Goal: Task Accomplishment & Management: Complete application form

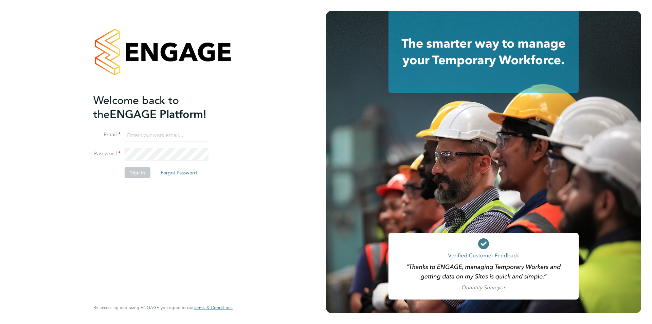
type input "oli.thomas@novaeducation.net"
click at [142, 169] on button "Sign In" at bounding box center [138, 172] width 26 height 11
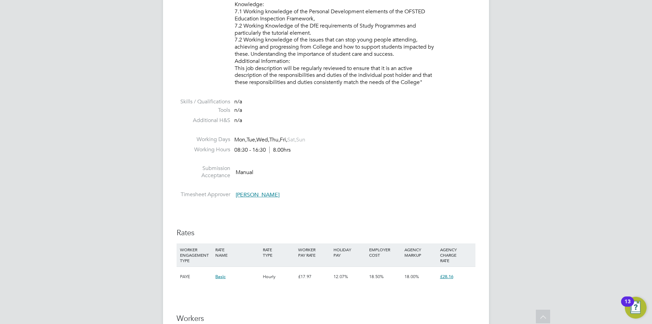
scroll to position [1155, 0]
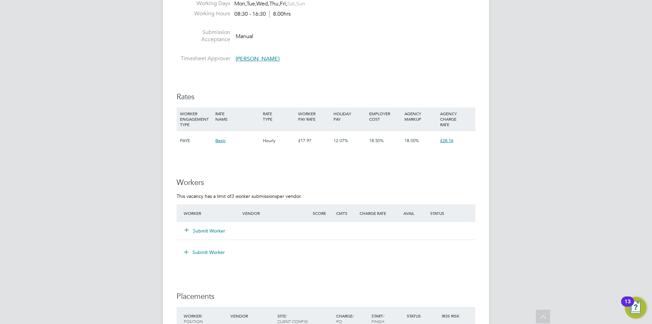
click at [221, 231] on button "Submit Worker" at bounding box center [205, 230] width 41 height 7
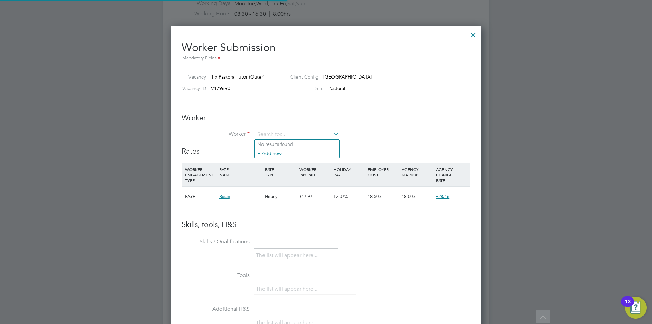
scroll to position [20, 46]
click at [293, 134] on input at bounding box center [297, 134] width 84 height 10
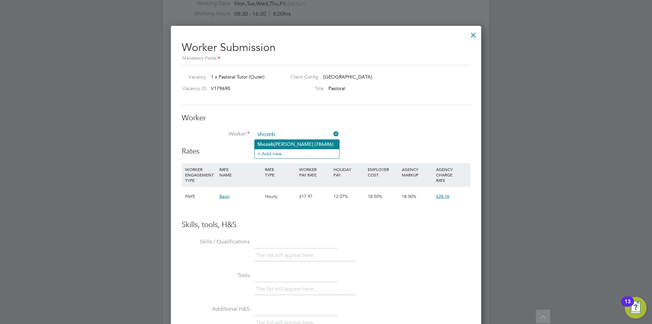
click at [307, 143] on li "[PERSON_NAME] (786486)" at bounding box center [297, 144] width 85 height 9
type input "[PERSON_NAME] (786486)"
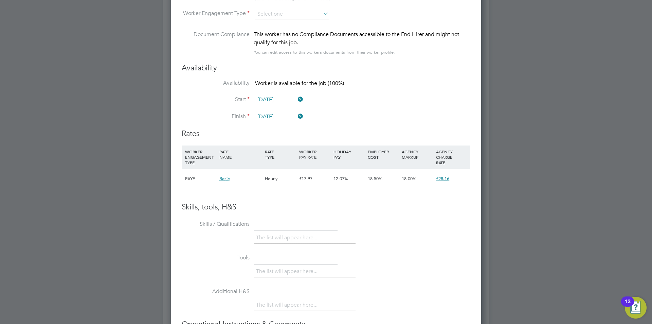
scroll to position [1359, 0]
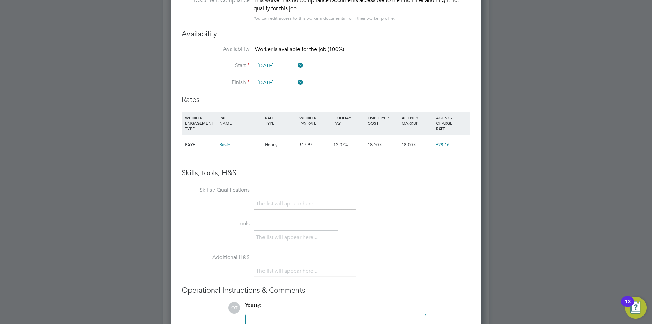
click at [286, 207] on li "The list will appear here..." at bounding box center [288, 203] width 64 height 9
click at [288, 206] on li "The list will appear here..." at bounding box center [288, 203] width 64 height 9
click at [289, 204] on li "The list will appear here..." at bounding box center [288, 203] width 64 height 9
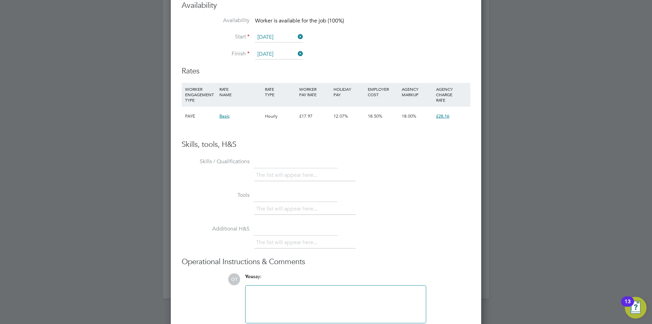
scroll to position [1422, 0]
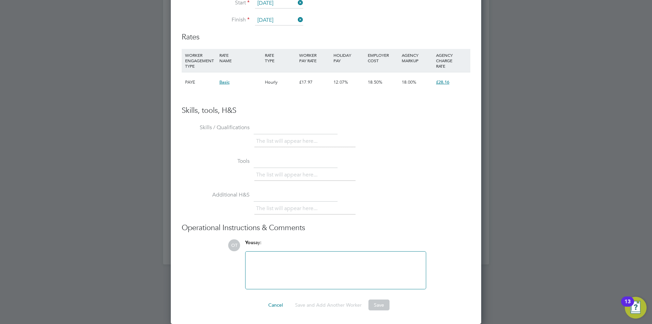
drag, startPoint x: 287, startPoint y: 255, endPoint x: 286, endPoint y: 259, distance: 3.5
click at [286, 257] on div at bounding box center [336, 269] width 172 height 29
click at [314, 261] on div at bounding box center [336, 269] width 172 height 29
click at [284, 268] on div at bounding box center [336, 269] width 172 height 29
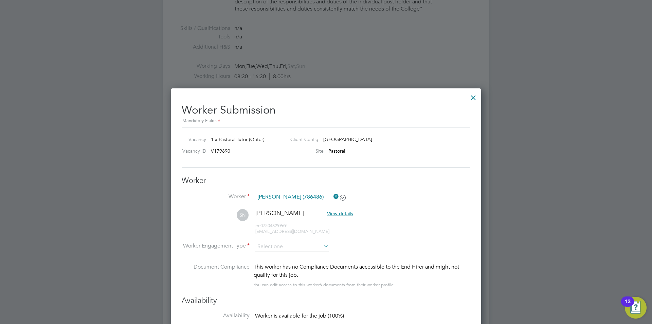
scroll to position [1101, 0]
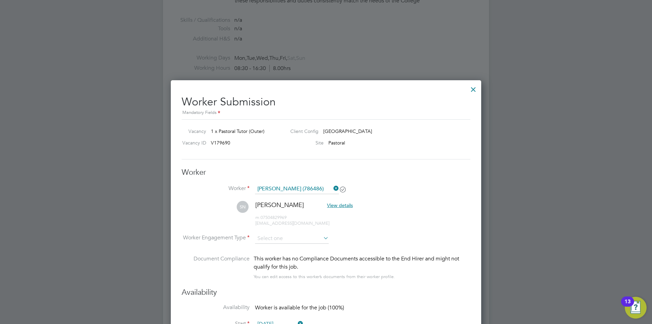
click at [322, 236] on icon at bounding box center [322, 238] width 0 height 10
click at [319, 240] on input at bounding box center [292, 238] width 74 height 10
click at [314, 249] on li "Contract" at bounding box center [292, 247] width 74 height 9
type input "Contract"
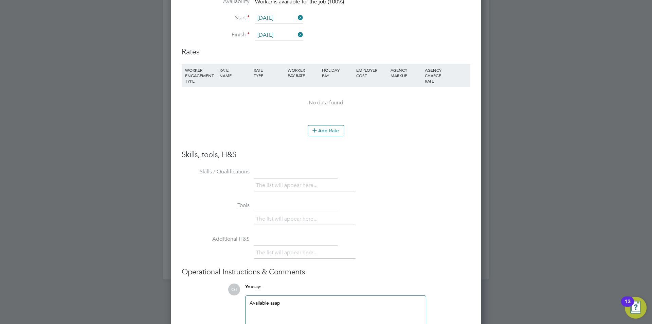
scroll to position [1451, 0]
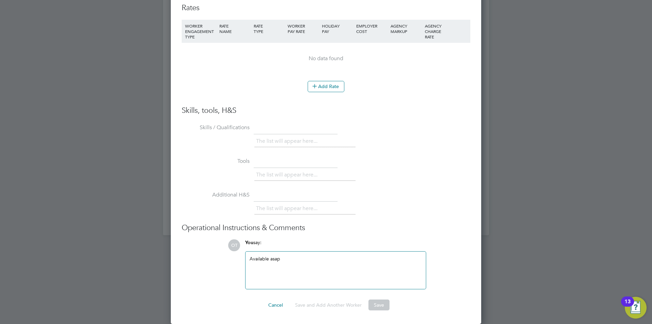
click at [308, 259] on div "Available asap" at bounding box center [336, 269] width 172 height 29
click at [339, 268] on div "Available asap" at bounding box center [336, 269] width 172 height 29
click at [376, 309] on button "Save" at bounding box center [379, 304] width 21 height 11
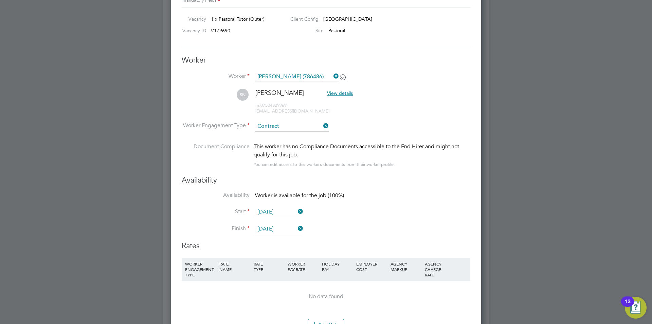
scroll to position [1281, 0]
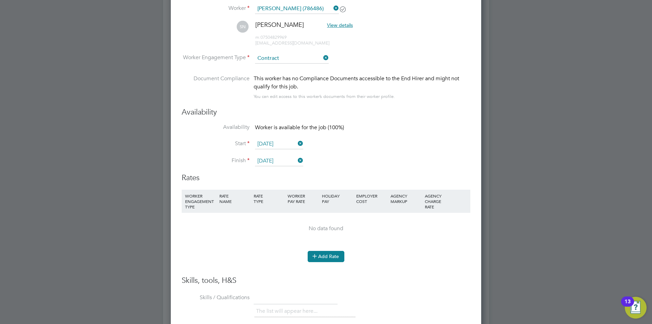
click at [325, 255] on button "Add Rate" at bounding box center [326, 256] width 37 height 11
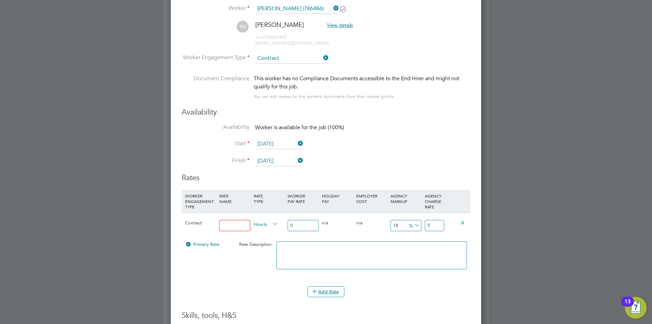
click at [237, 221] on input at bounding box center [234, 225] width 31 height 11
click at [241, 223] on input at bounding box center [234, 225] width 31 height 11
click at [289, 223] on input "0" at bounding box center [303, 225] width 31 height 11
click at [299, 223] on input "0" at bounding box center [303, 225] width 31 height 11
drag, startPoint x: 307, startPoint y: 227, endPoint x: 312, endPoint y: 223, distance: 5.6
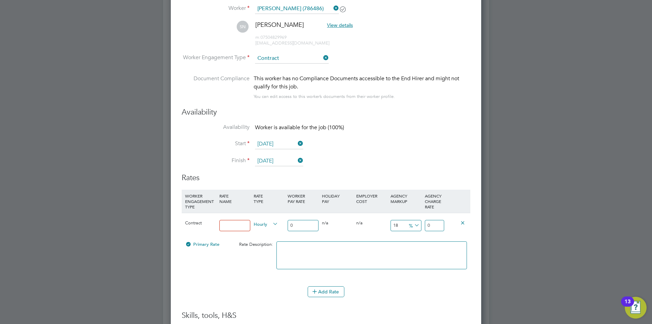
click at [307, 227] on input "0" at bounding box center [303, 225] width 31 height 11
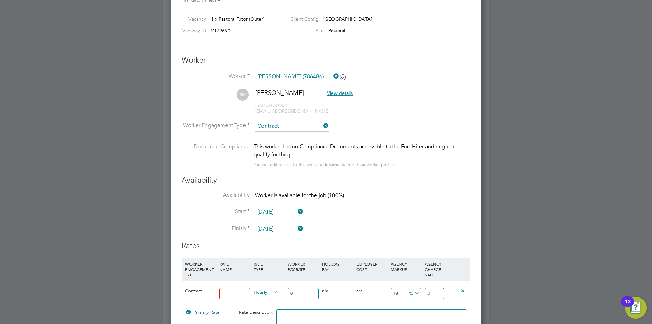
scroll to position [1383, 0]
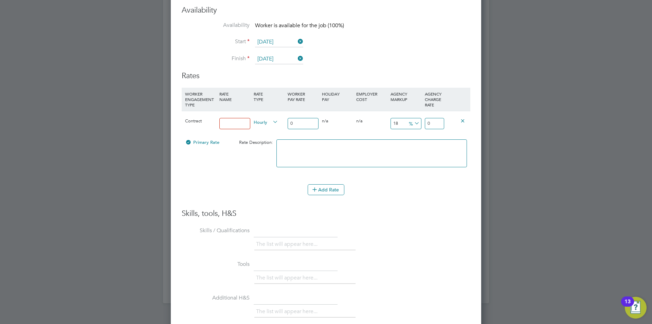
click at [241, 121] on input at bounding box center [234, 123] width 31 height 11
type input "w"
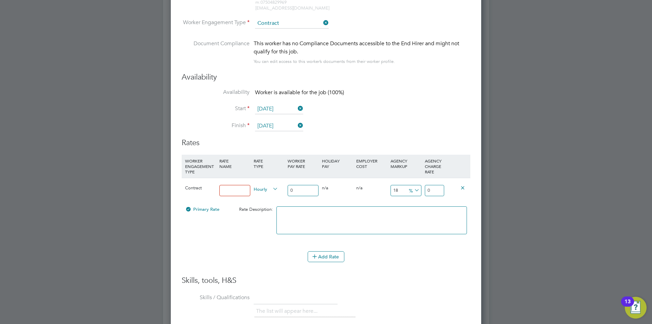
scroll to position [1350, 0]
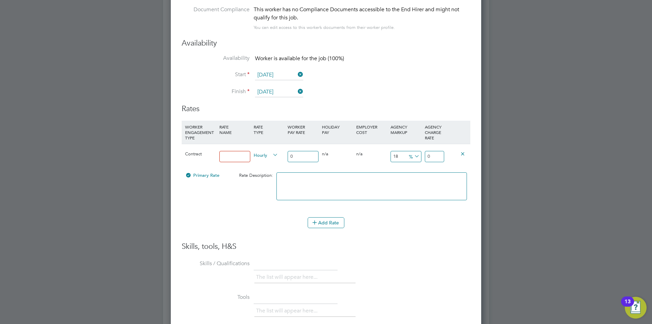
click at [307, 153] on input "0" at bounding box center [303, 156] width 31 height 11
type input "1"
type input "1.18"
type input "18"
type input "21.24"
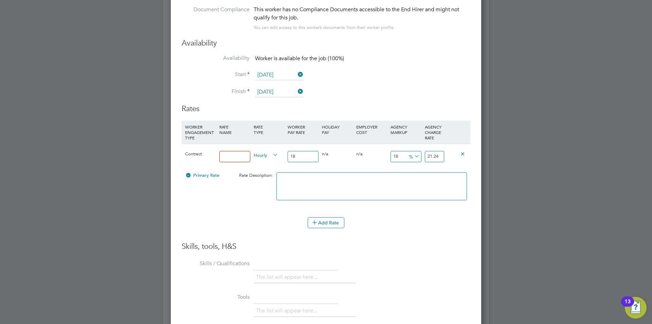
type input "18"
click at [411, 156] on span "%" at bounding box center [414, 155] width 14 height 7
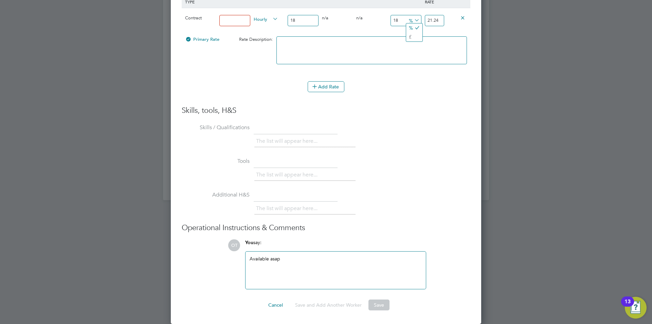
scroll to position [1418, 0]
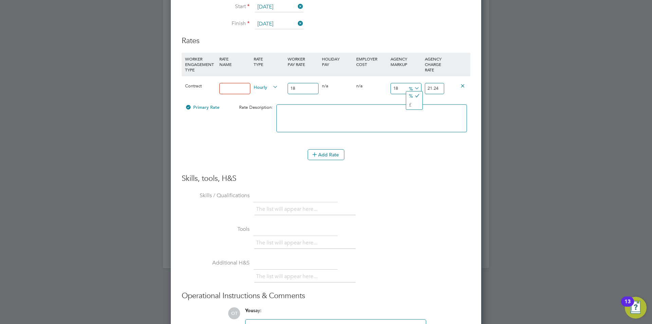
click at [418, 159] on div "Add Rate" at bounding box center [326, 154] width 289 height 11
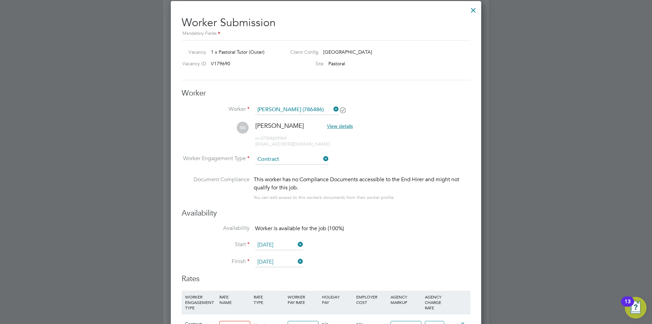
scroll to position [1316, 0]
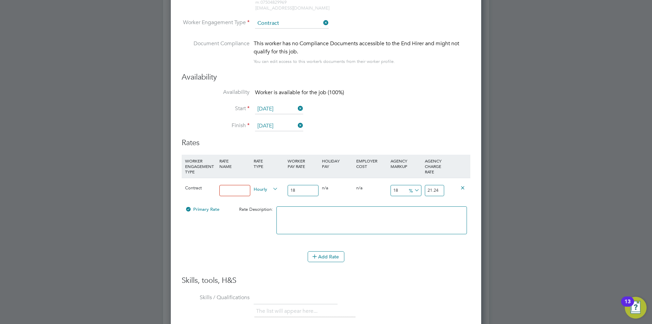
click at [245, 188] on input at bounding box center [234, 190] width 31 height 11
type input "a"
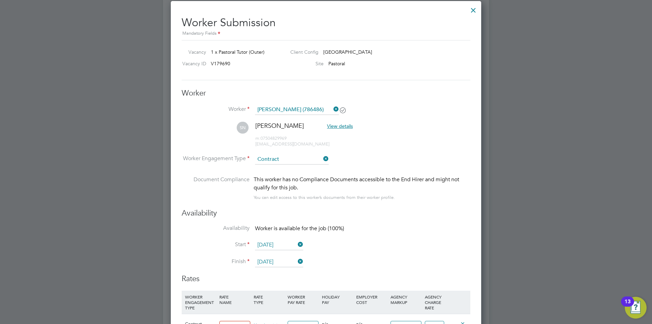
scroll to position [1078, 0]
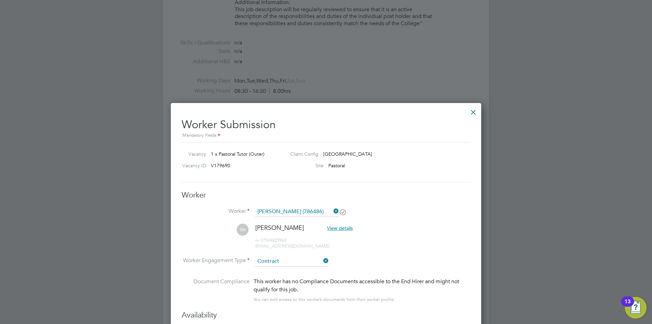
click at [472, 111] on div at bounding box center [474, 110] width 12 height 12
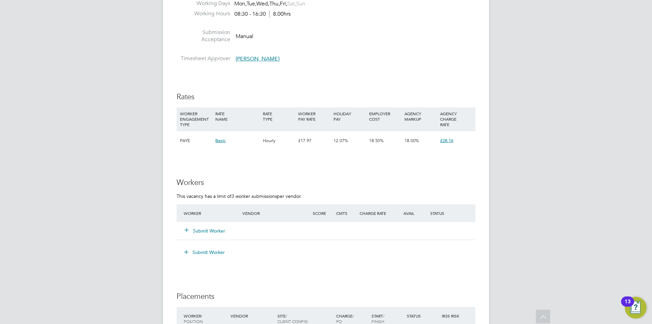
scroll to position [1189, 0]
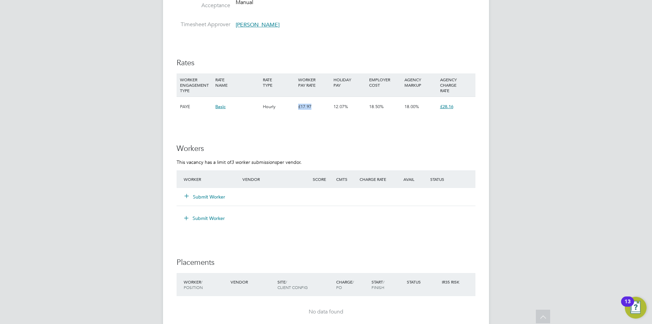
drag, startPoint x: 316, startPoint y: 108, endPoint x: 299, endPoint y: 108, distance: 16.3
click at [299, 108] on div "£17.97" at bounding box center [314, 107] width 35 height 20
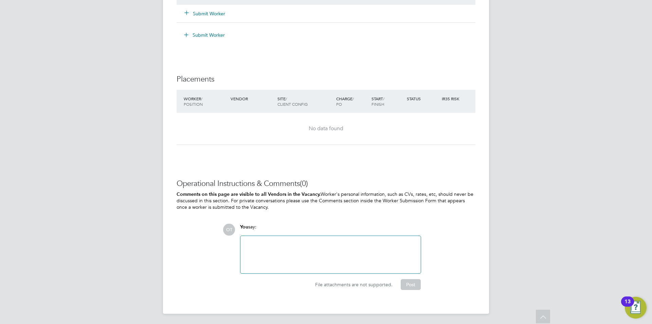
scroll to position [1338, 0]
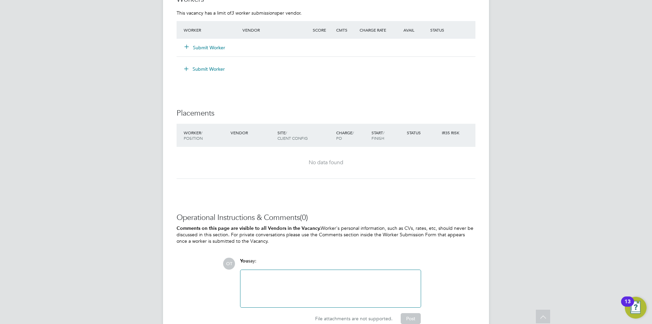
click at [209, 48] on button "Submit Worker" at bounding box center [205, 47] width 41 height 7
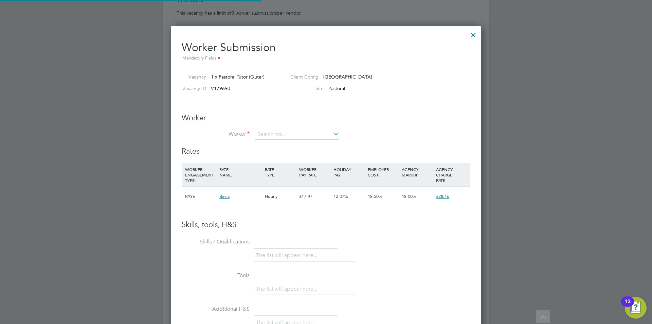
scroll to position [412, 311]
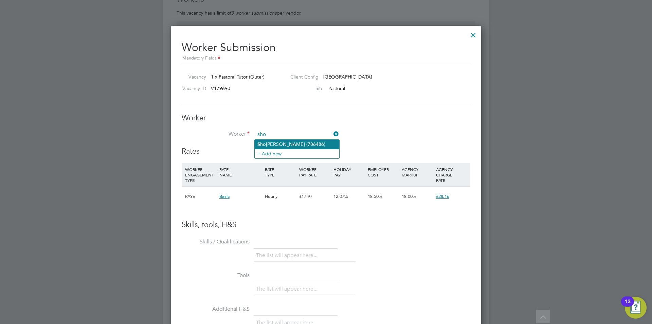
click at [289, 145] on li "Sho [PERSON_NAME] (786486)" at bounding box center [297, 144] width 85 height 9
type input "[PERSON_NAME] (786486)"
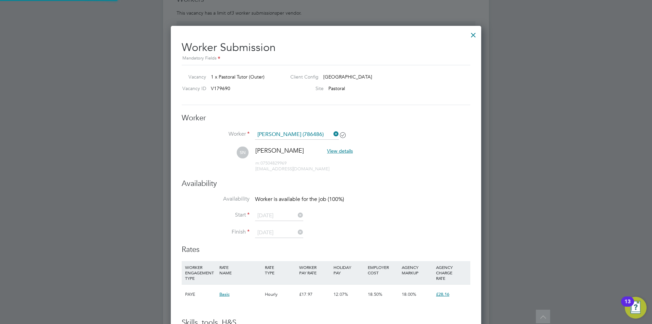
scroll to position [565, 311]
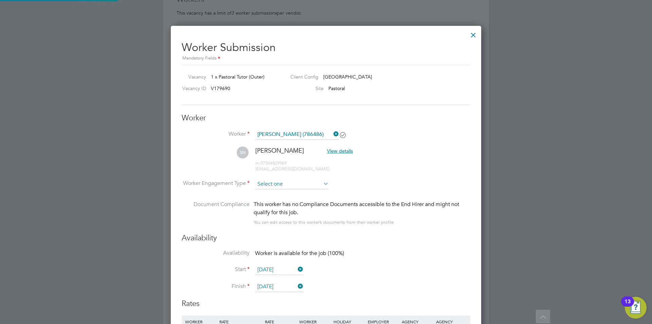
click at [285, 183] on input at bounding box center [292, 184] width 74 height 10
click at [281, 193] on li "Contract" at bounding box center [292, 193] width 74 height 9
type input "Contract"
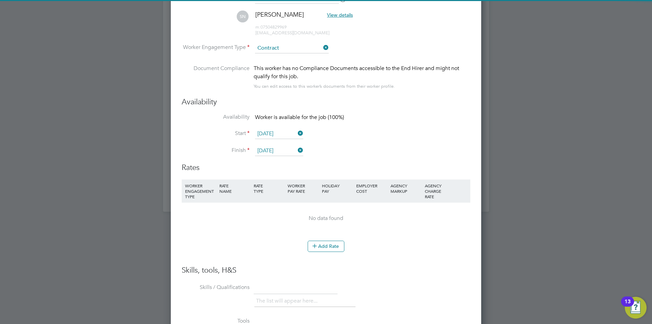
scroll to position [1508, 0]
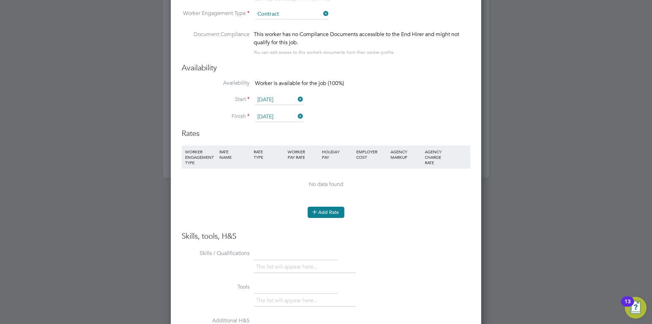
click at [317, 210] on icon at bounding box center [314, 211] width 5 height 5
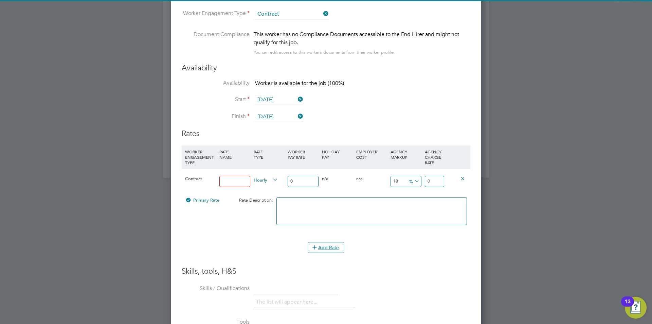
click at [243, 176] on input at bounding box center [234, 181] width 31 height 11
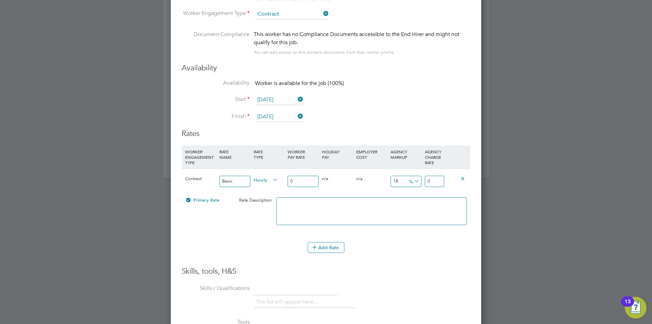
type input "Basic"
click at [302, 180] on input "0" at bounding box center [303, 181] width 31 height 11
type input "1"
type input "0.18"
type input "1.18"
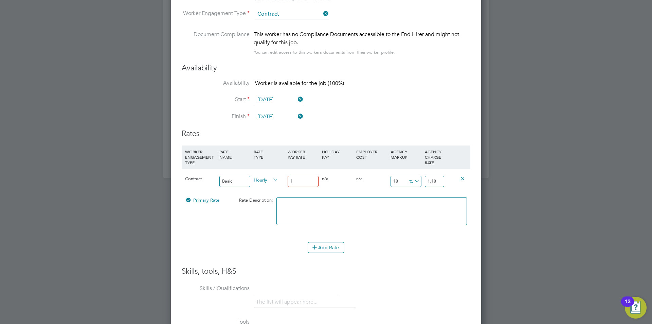
type input "18"
type input "3.24"
type input "21.24"
type input "18"
click at [413, 181] on icon at bounding box center [413, 181] width 0 height 10
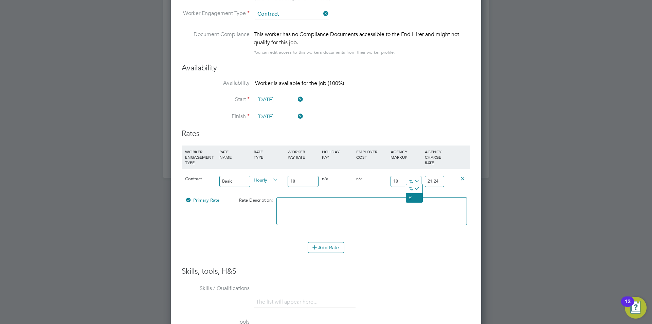
click at [416, 195] on li "£" at bounding box center [414, 197] width 16 height 9
drag, startPoint x: 440, startPoint y: 180, endPoint x: 418, endPoint y: 182, distance: 21.8
click at [418, 182] on div "Contract Basic Hourly 18 0 n/a 0 n/a 18 3.24 £ 21.24" at bounding box center [326, 181] width 289 height 25
type input "-15"
type input "3"
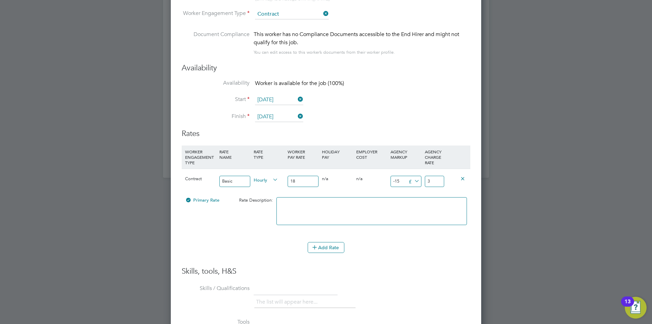
type input "12"
type input "30"
click at [404, 192] on div "66.66666666666667 12 £" at bounding box center [406, 181] width 34 height 25
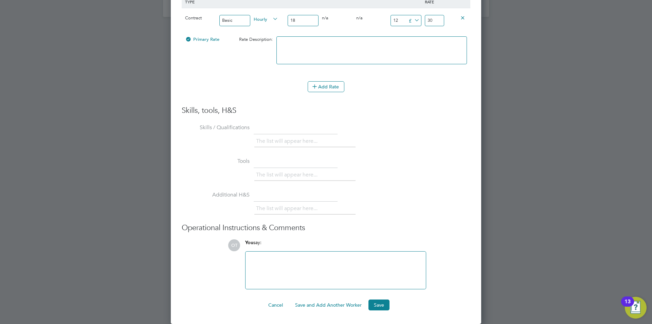
click at [317, 260] on div at bounding box center [336, 269] width 172 height 29
click at [380, 303] on button "Save" at bounding box center [379, 304] width 21 height 11
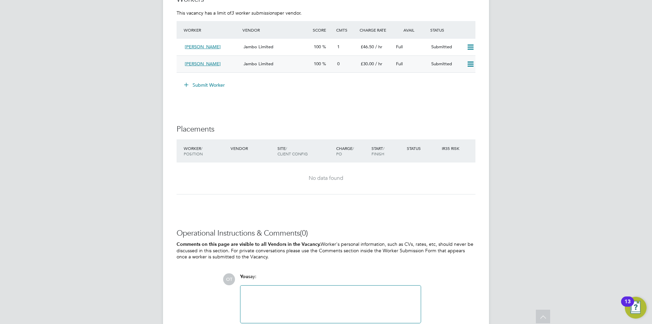
click at [472, 63] on icon at bounding box center [470, 63] width 8 height 5
click at [462, 63] on div "Submitted" at bounding box center [446, 63] width 35 height 11
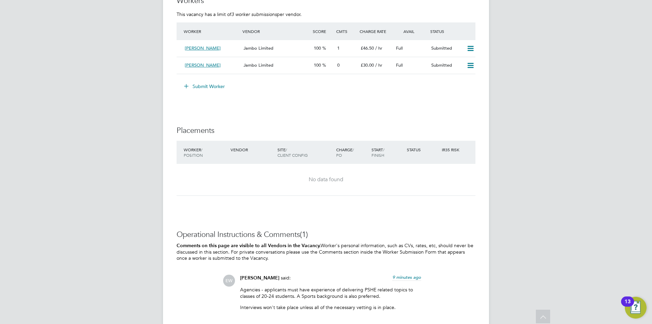
scroll to position [1269, 0]
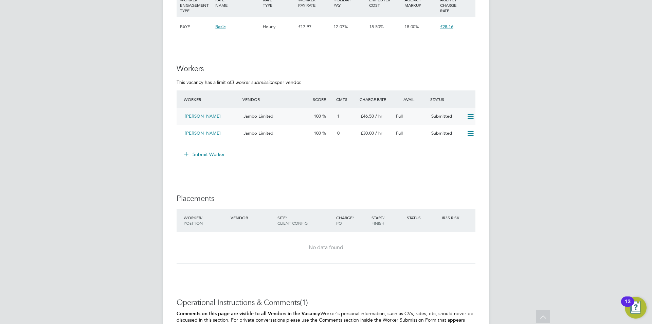
click at [340, 113] on span "1" at bounding box center [338, 116] width 2 height 6
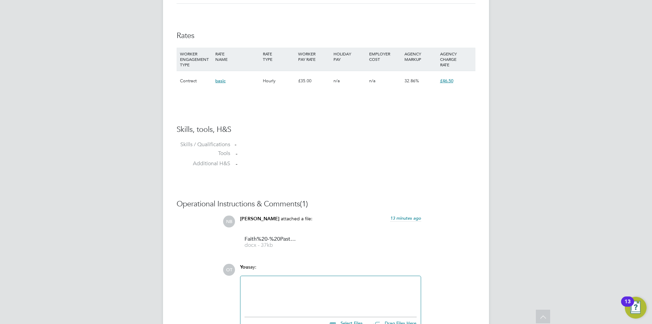
scroll to position [498, 0]
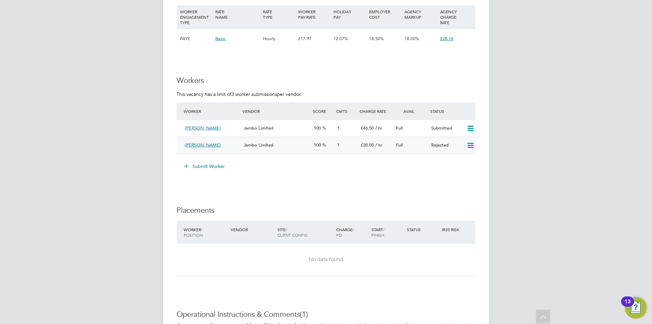
click at [412, 144] on div "Full" at bounding box center [410, 145] width 35 height 11
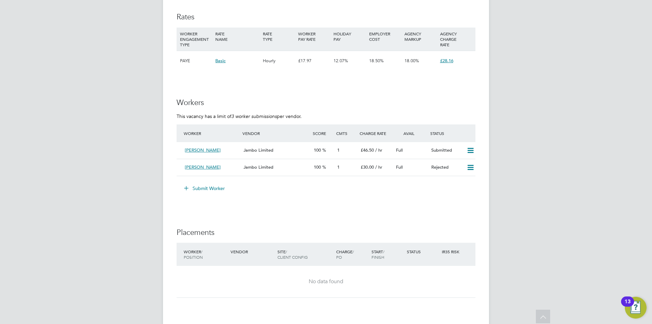
scroll to position [1201, 0]
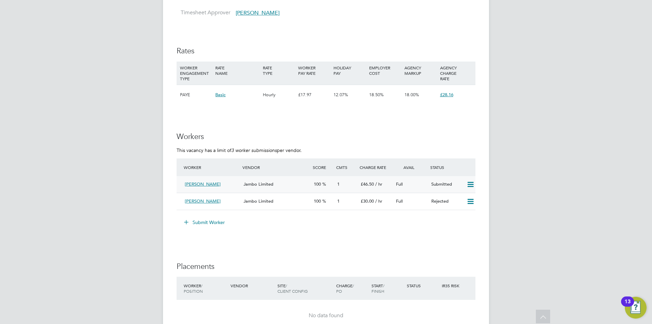
click at [346, 181] on div "1" at bounding box center [346, 184] width 23 height 11
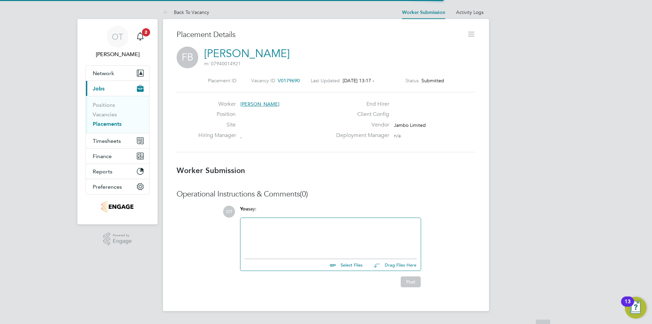
scroll to position [3, 3]
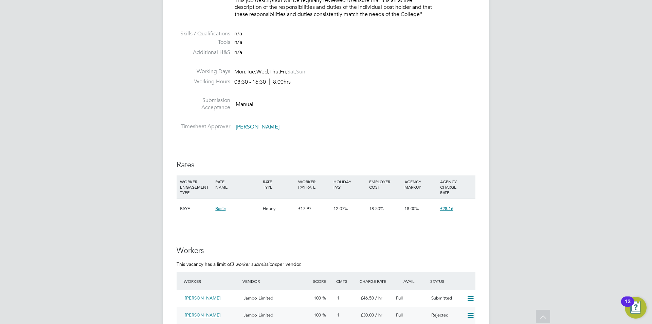
scroll to position [1189, 0]
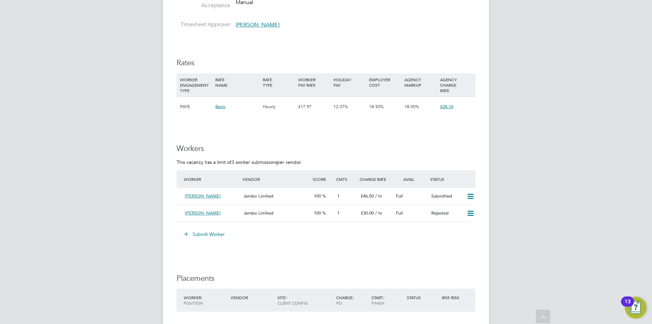
click at [198, 234] on button "Submit Worker" at bounding box center [204, 234] width 51 height 11
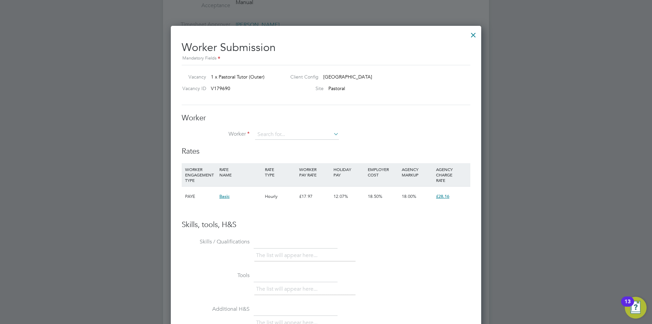
click at [473, 36] on div at bounding box center [474, 33] width 12 height 12
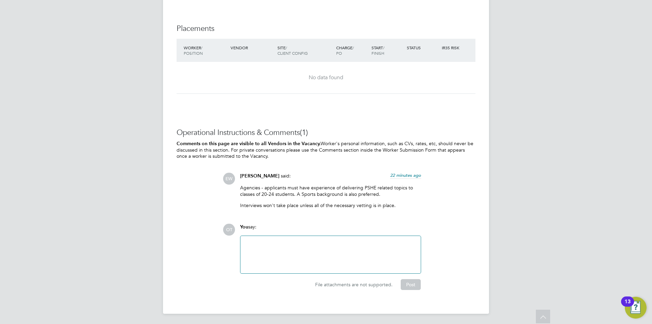
scroll to position [1337, 0]
